Goal: Task Accomplishment & Management: Use online tool/utility

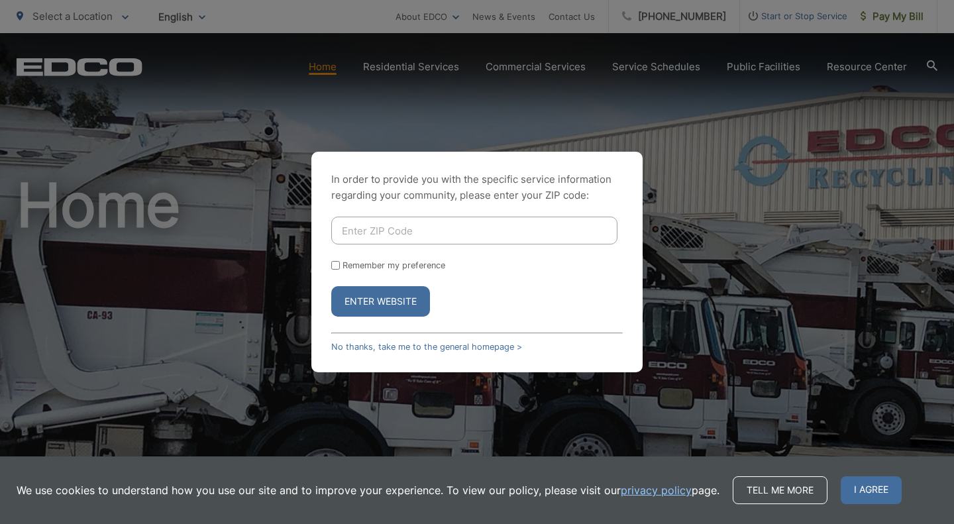
click at [385, 232] on input "Enter ZIP Code" at bounding box center [474, 231] width 286 height 28
type input "92069"
click at [374, 297] on button "Enter Website" at bounding box center [380, 301] width 99 height 30
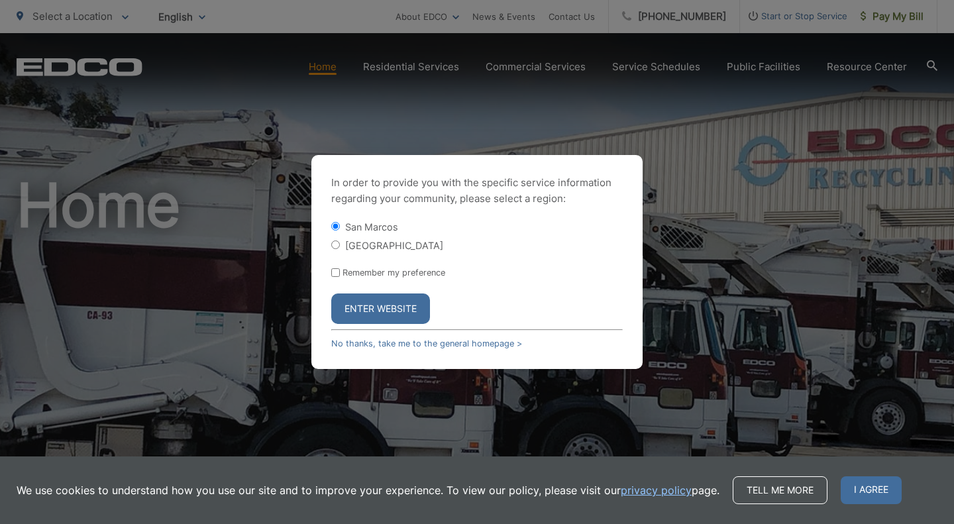
click at [374, 297] on button "Enter Website" at bounding box center [380, 308] width 99 height 30
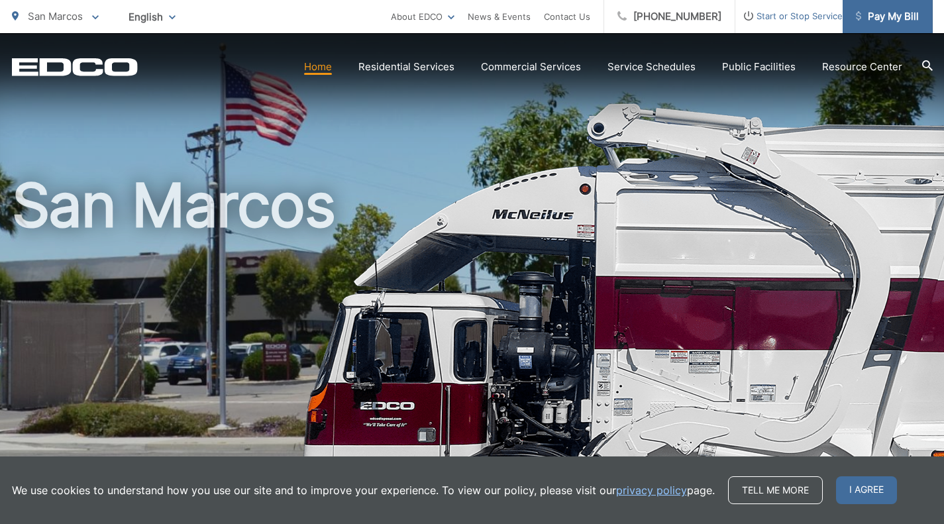
click at [880, 13] on span "Pay My Bill" at bounding box center [887, 17] width 63 height 16
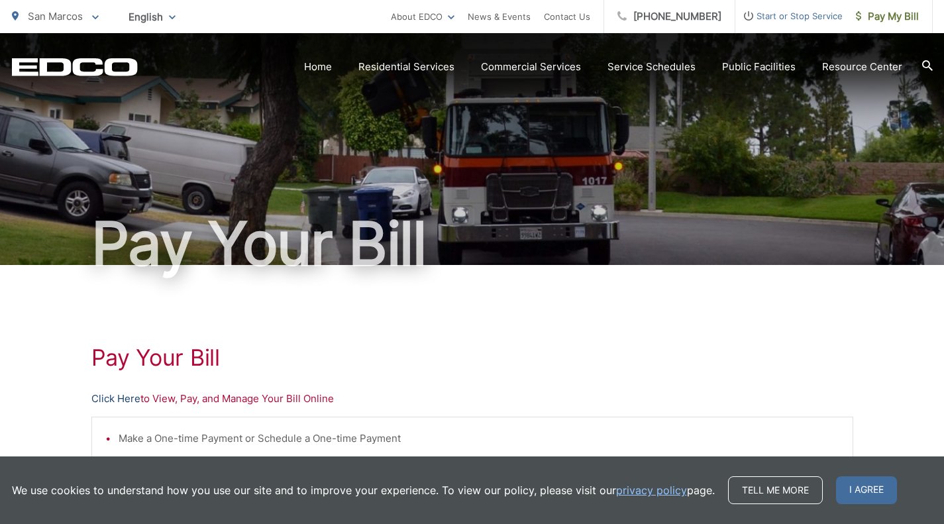
click at [134, 403] on link "Click Here" at bounding box center [115, 399] width 49 height 16
